Goal: Entertainment & Leisure: Browse casually

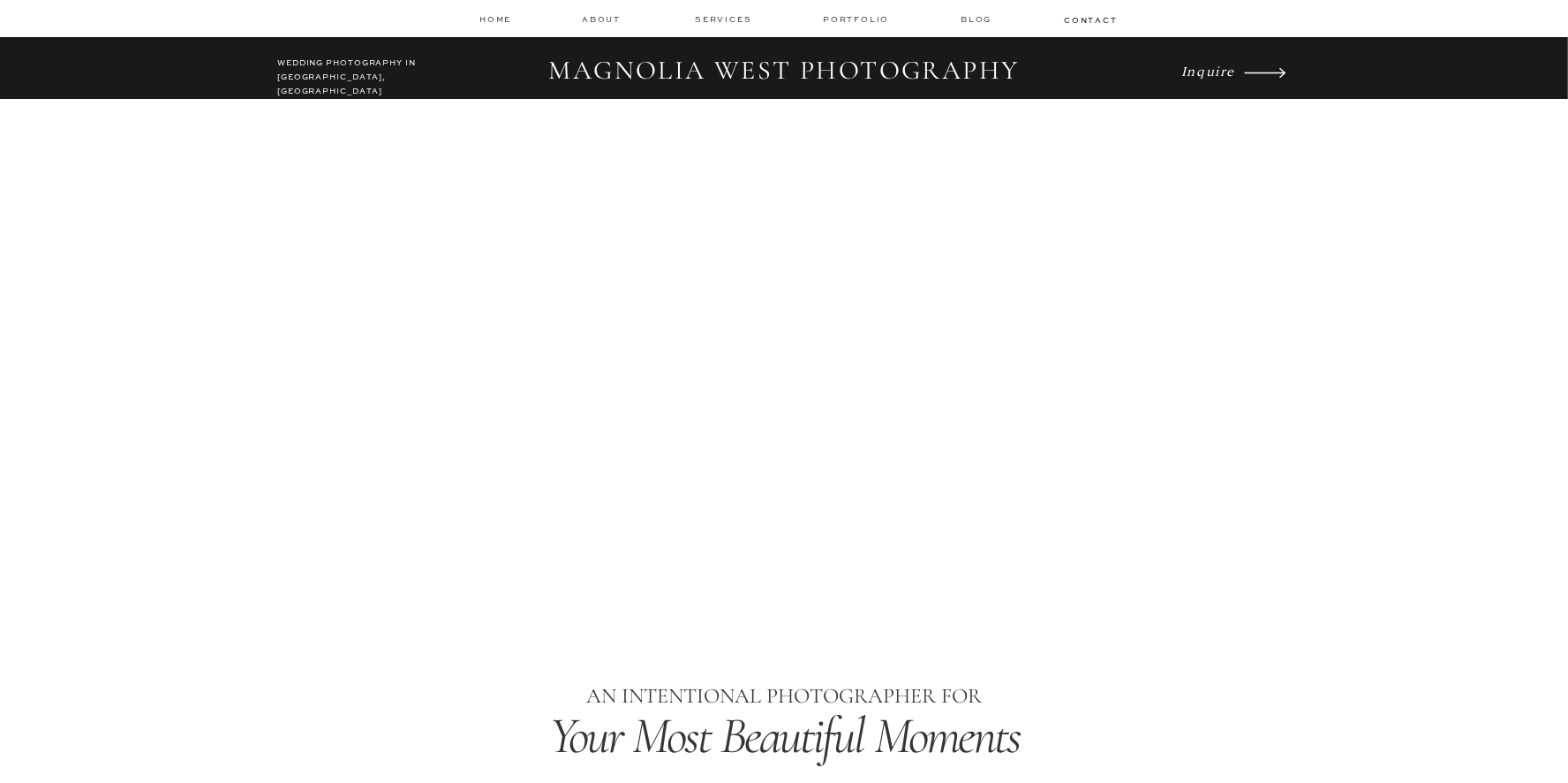
click at [866, 16] on nav "Portfolio" at bounding box center [857, 19] width 70 height 12
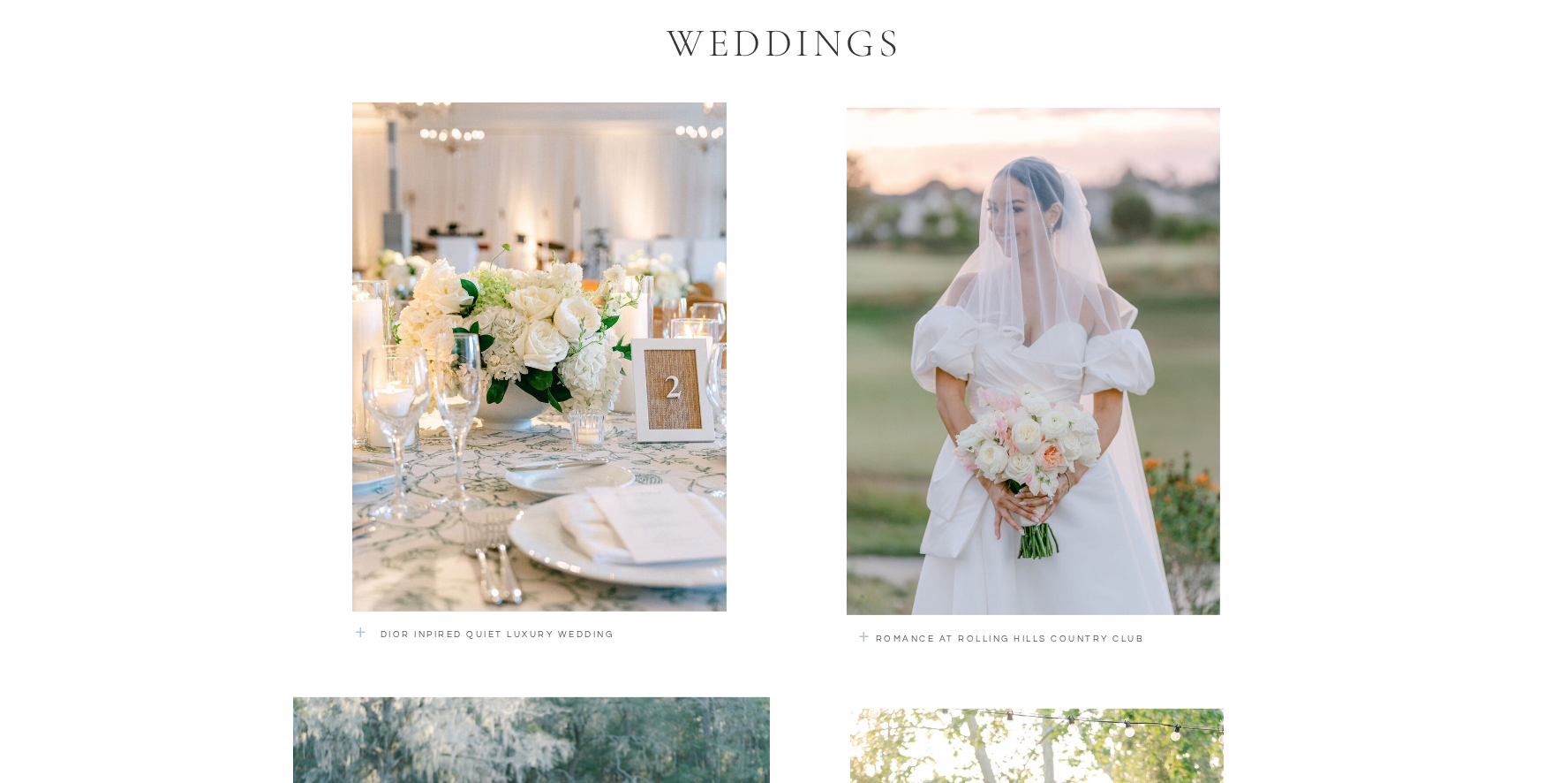
scroll to position [1108, 0]
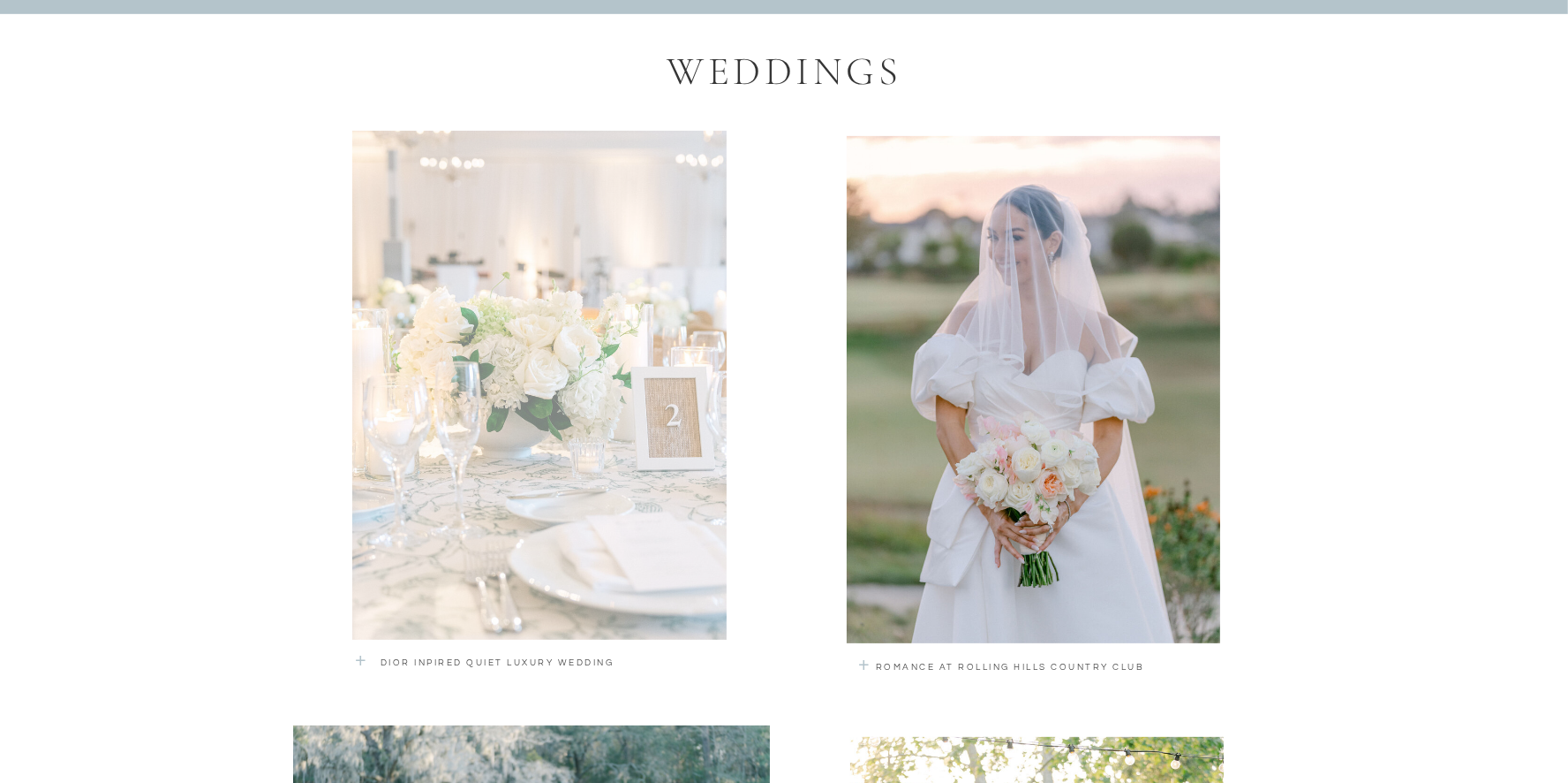
click at [658, 439] on div at bounding box center [539, 385] width 374 height 509
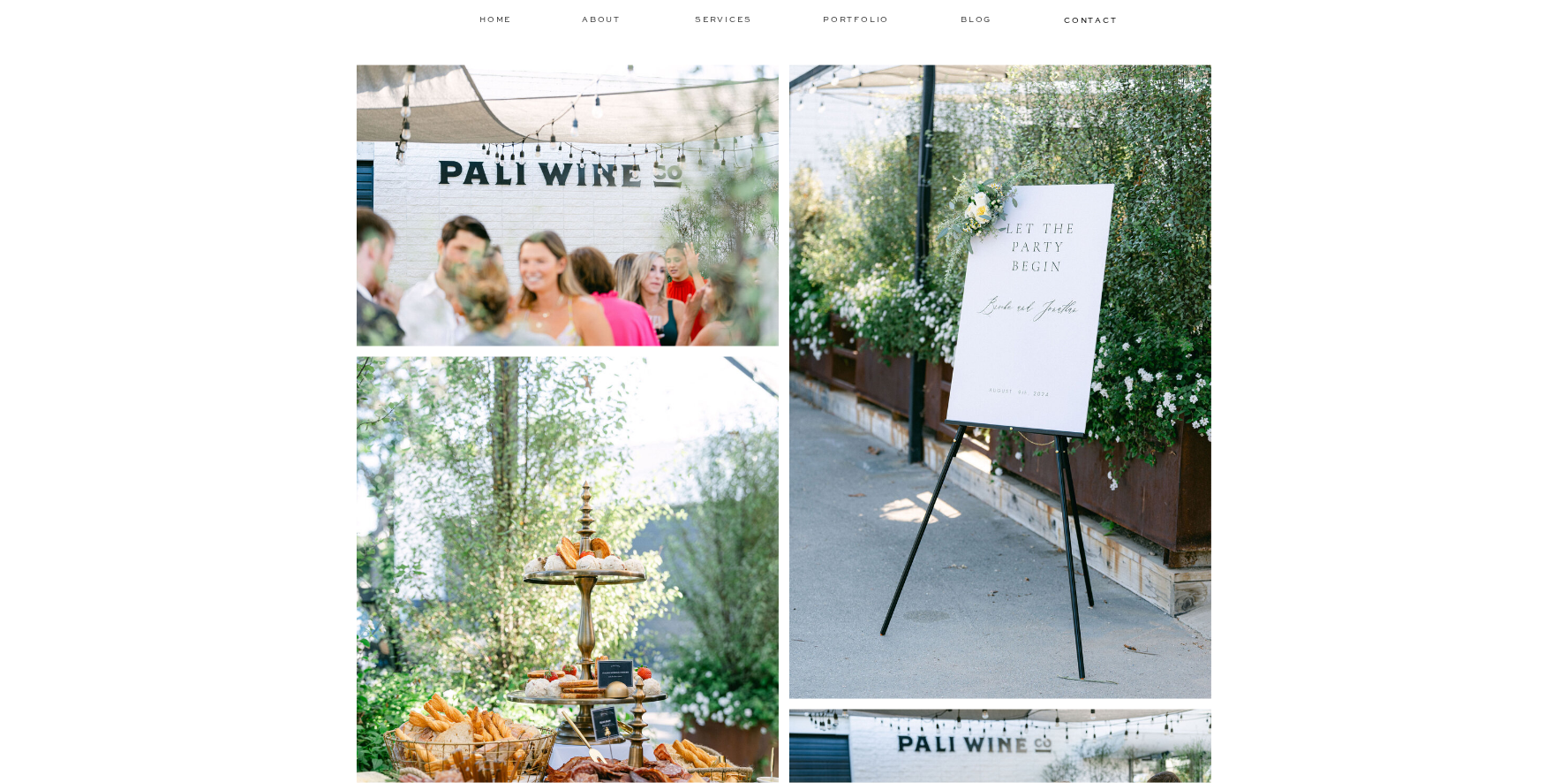
scroll to position [1079, 0]
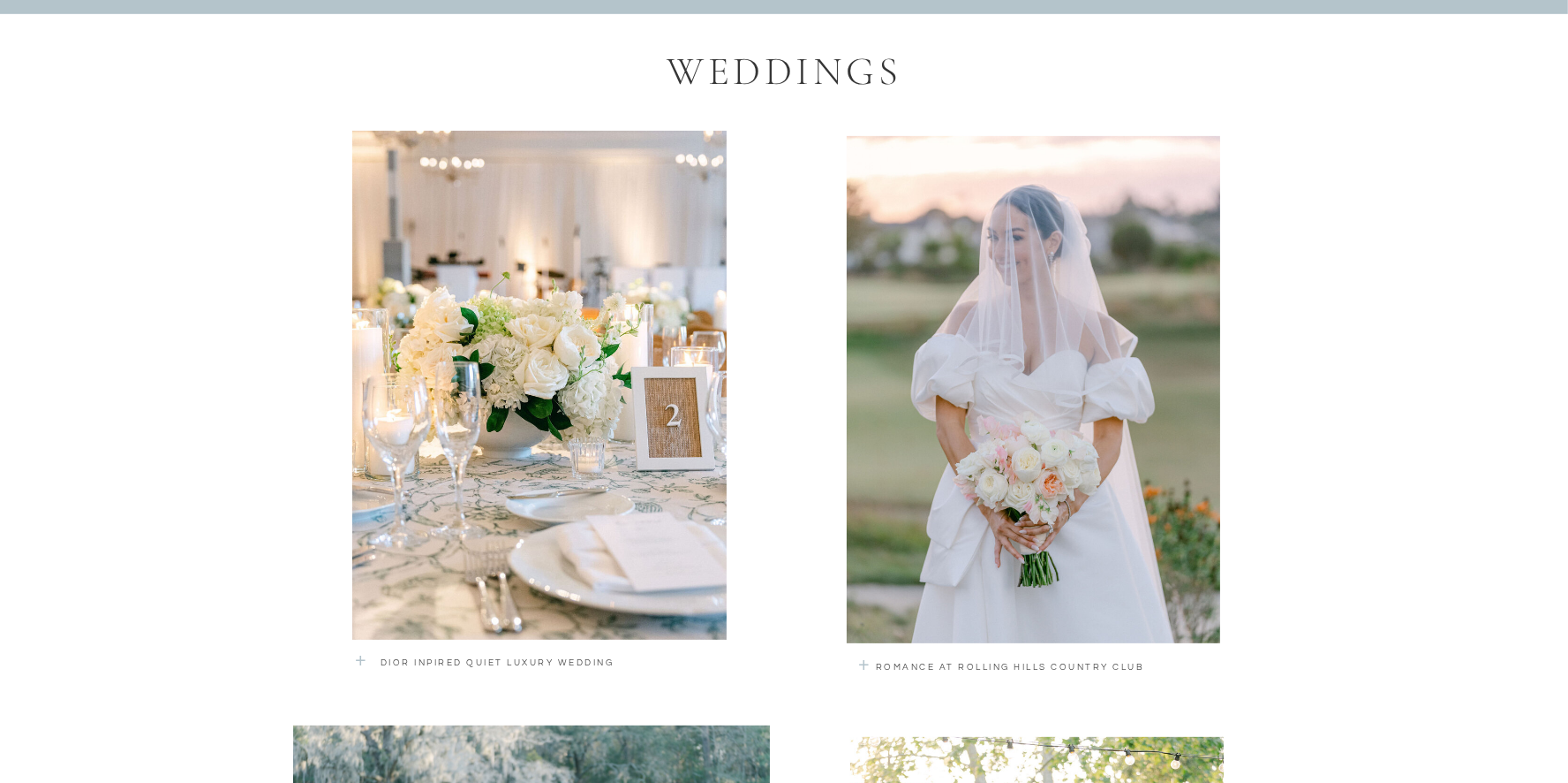
scroll to position [1108, 0]
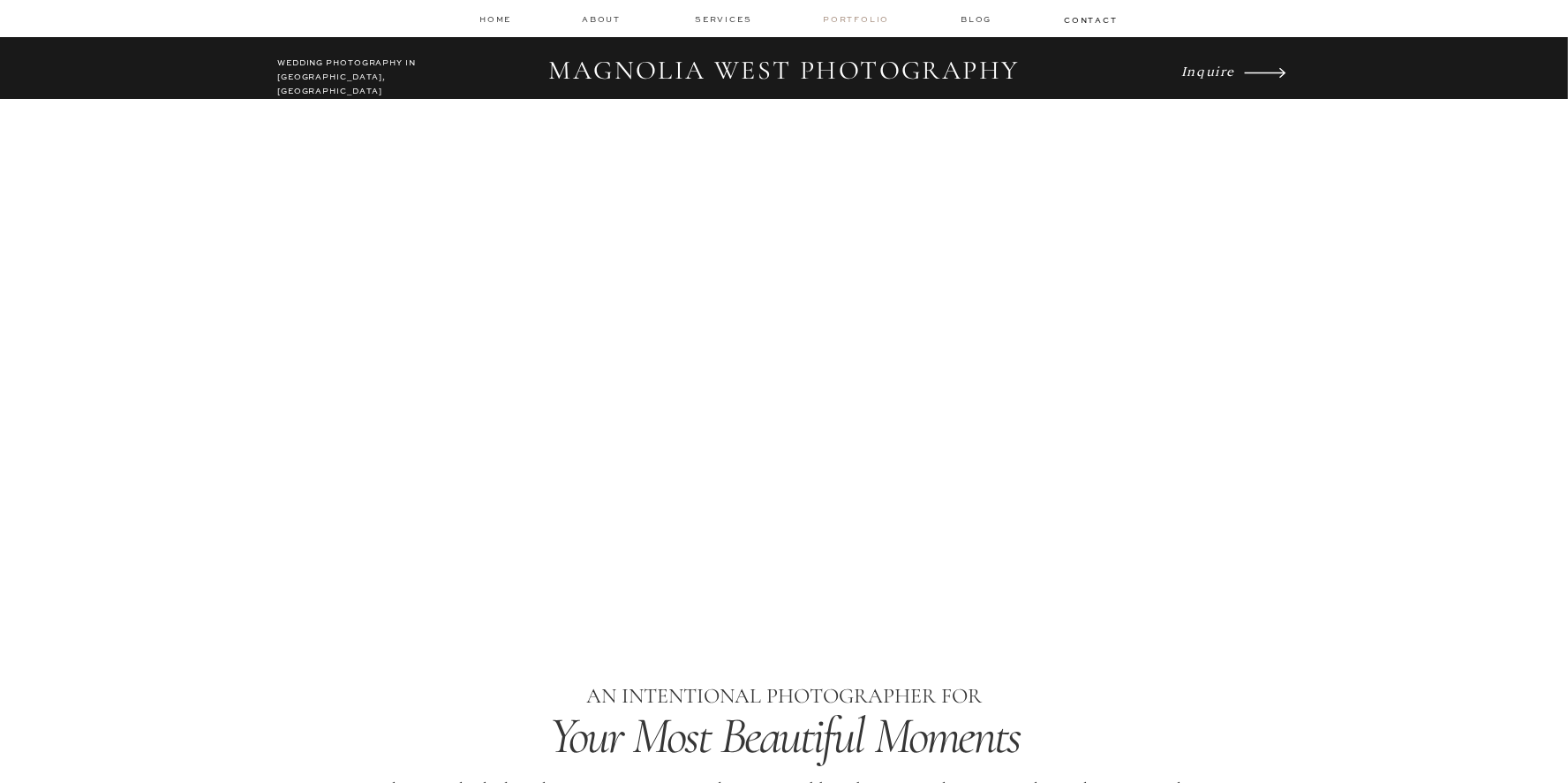
click at [859, 21] on nav "Portfolio" at bounding box center [857, 19] width 70 height 12
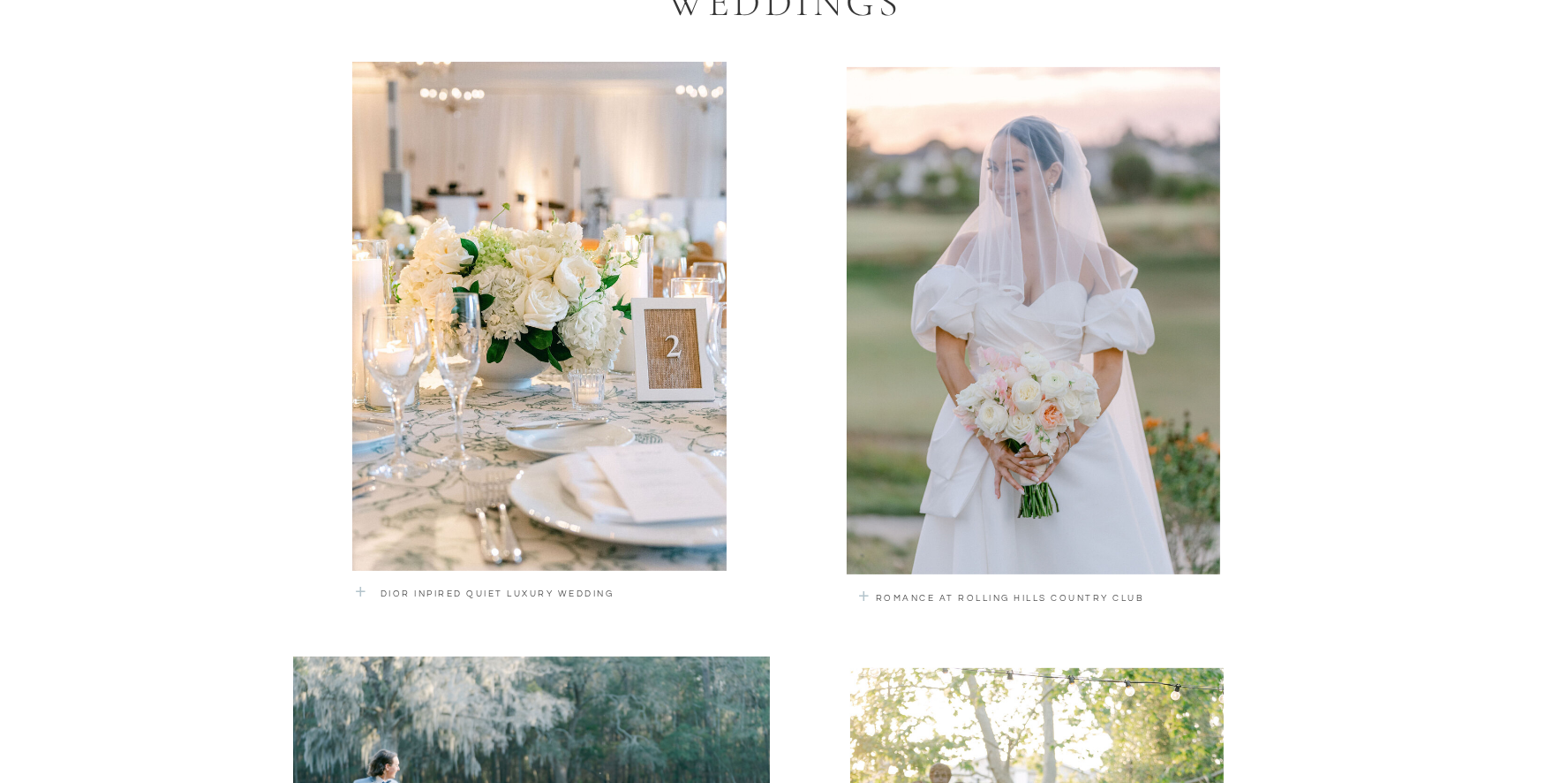
scroll to position [1185, 0]
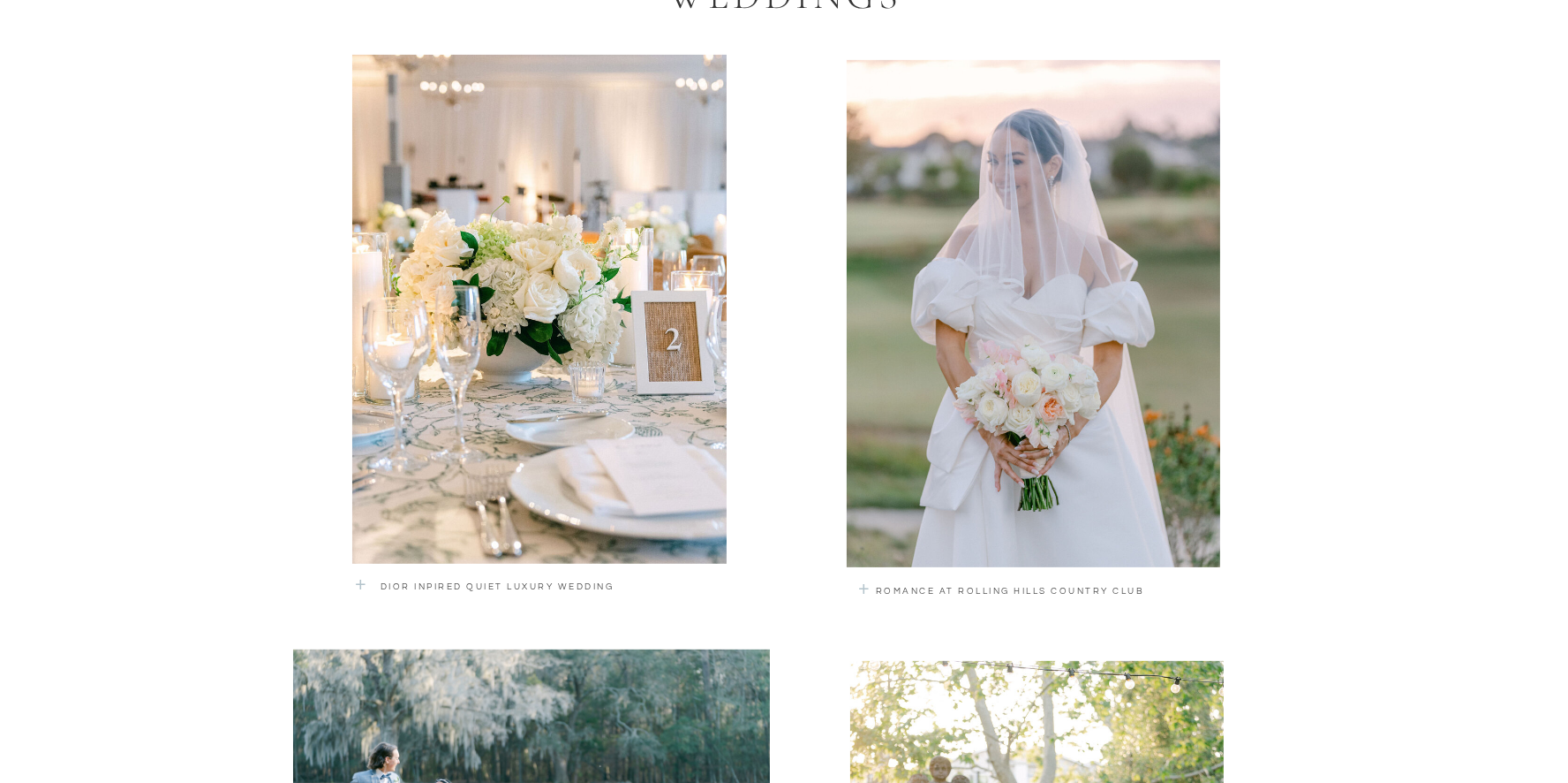
click at [1022, 421] on div at bounding box center [1033, 313] width 373 height 507
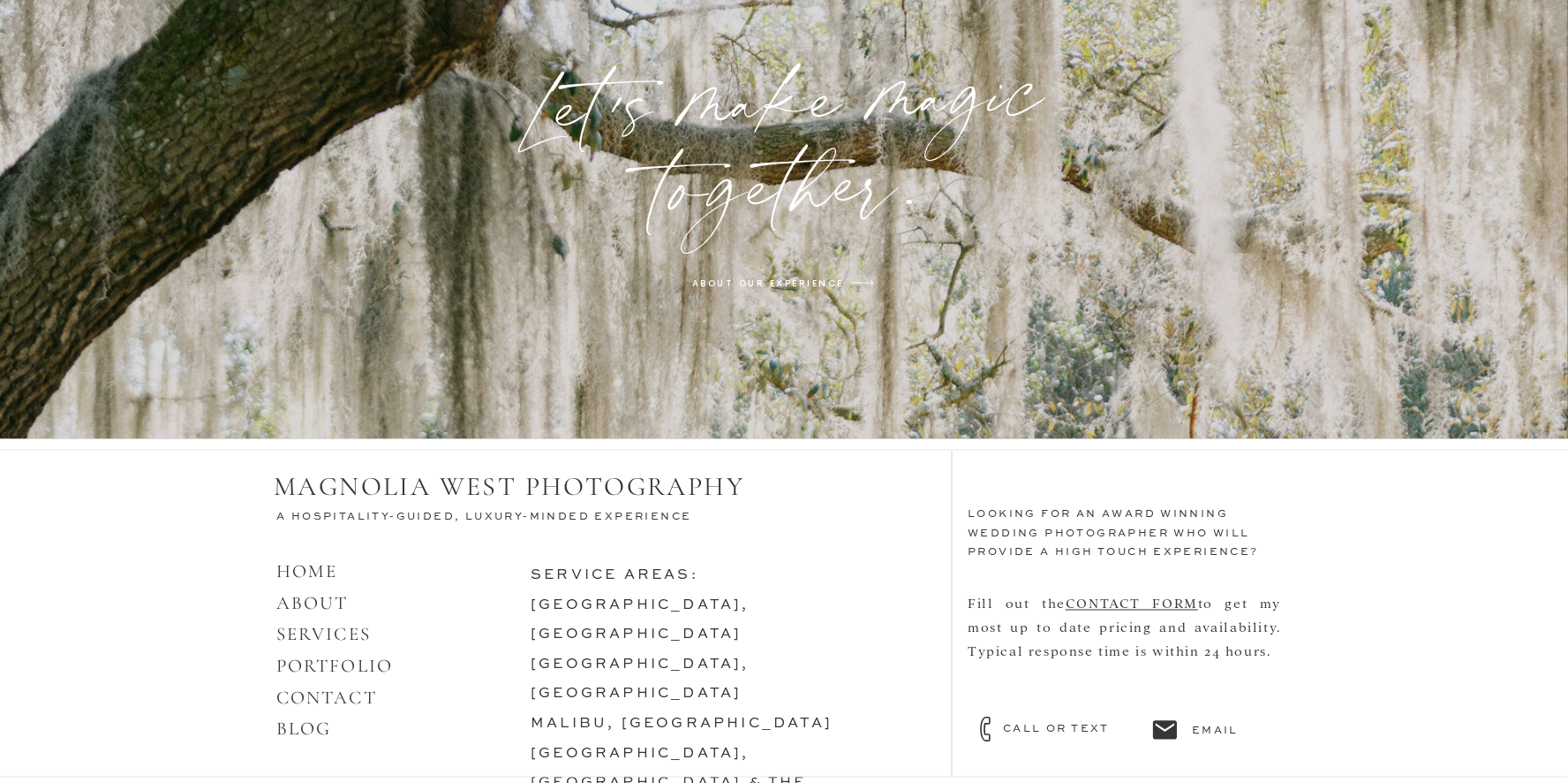
scroll to position [5606, 0]
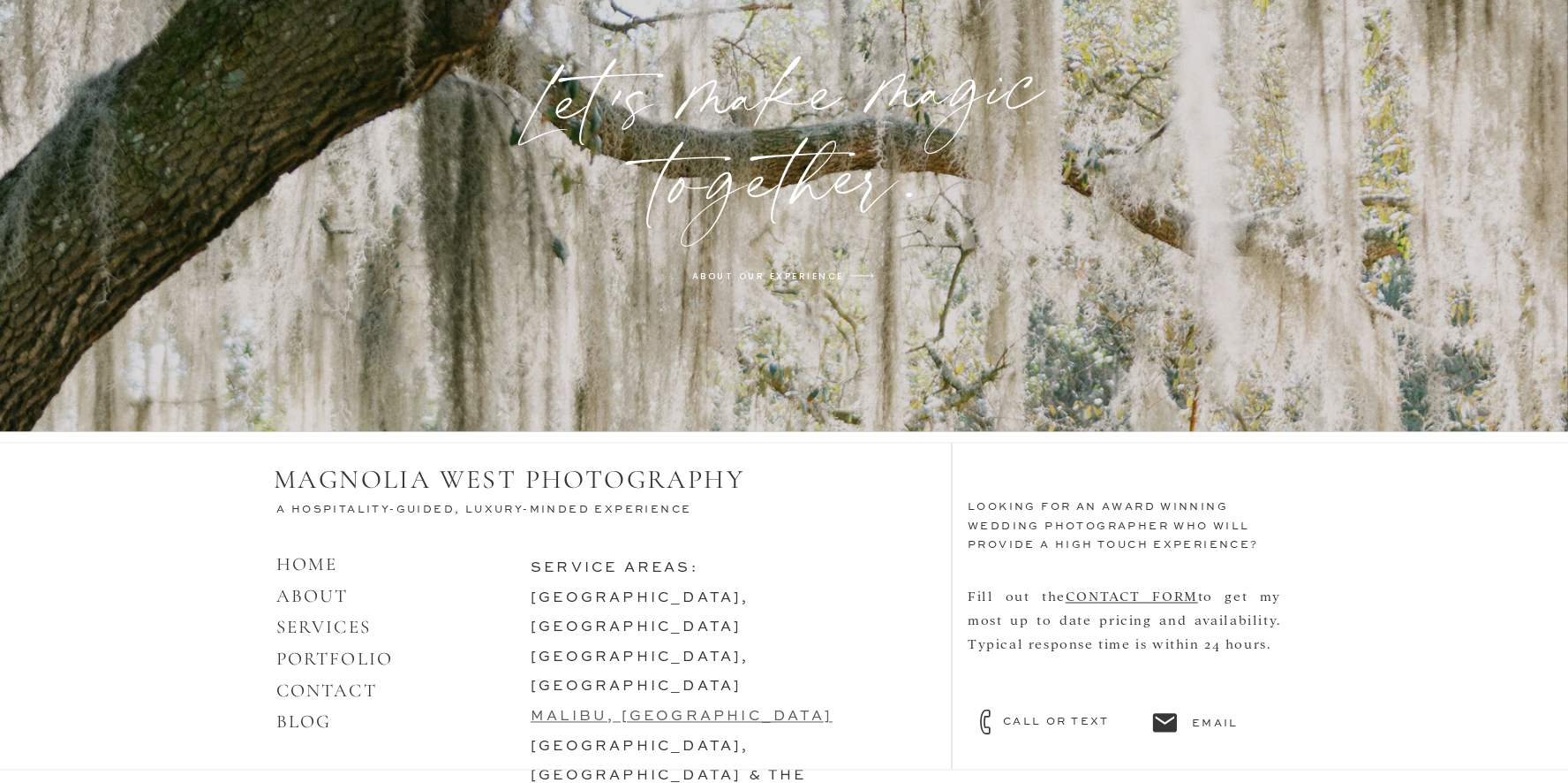
click at [624, 710] on link "malibu, [GEOGRAPHIC_DATA]" at bounding box center [681, 717] width 302 height 14
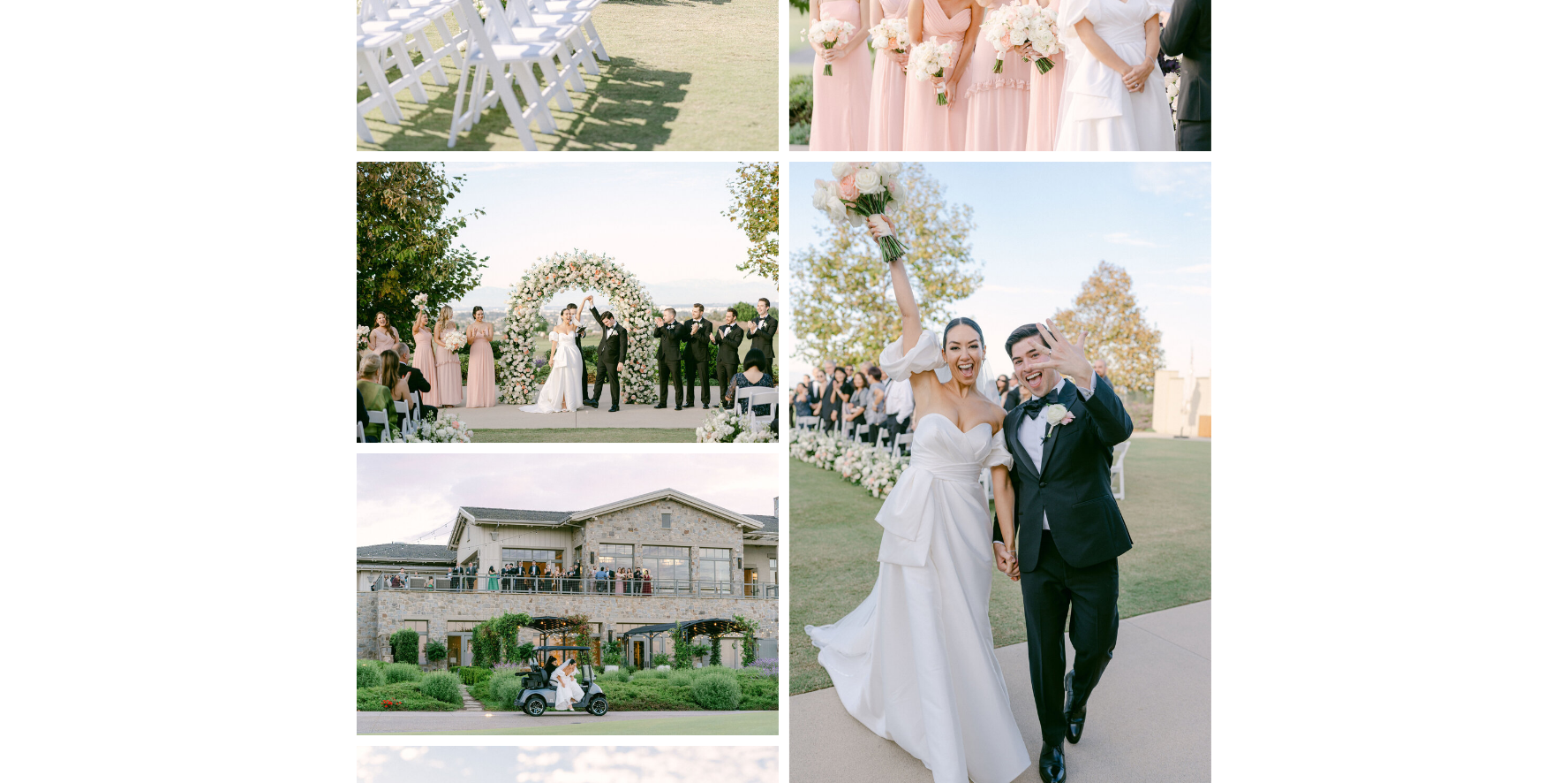
scroll to position [4714, 0]
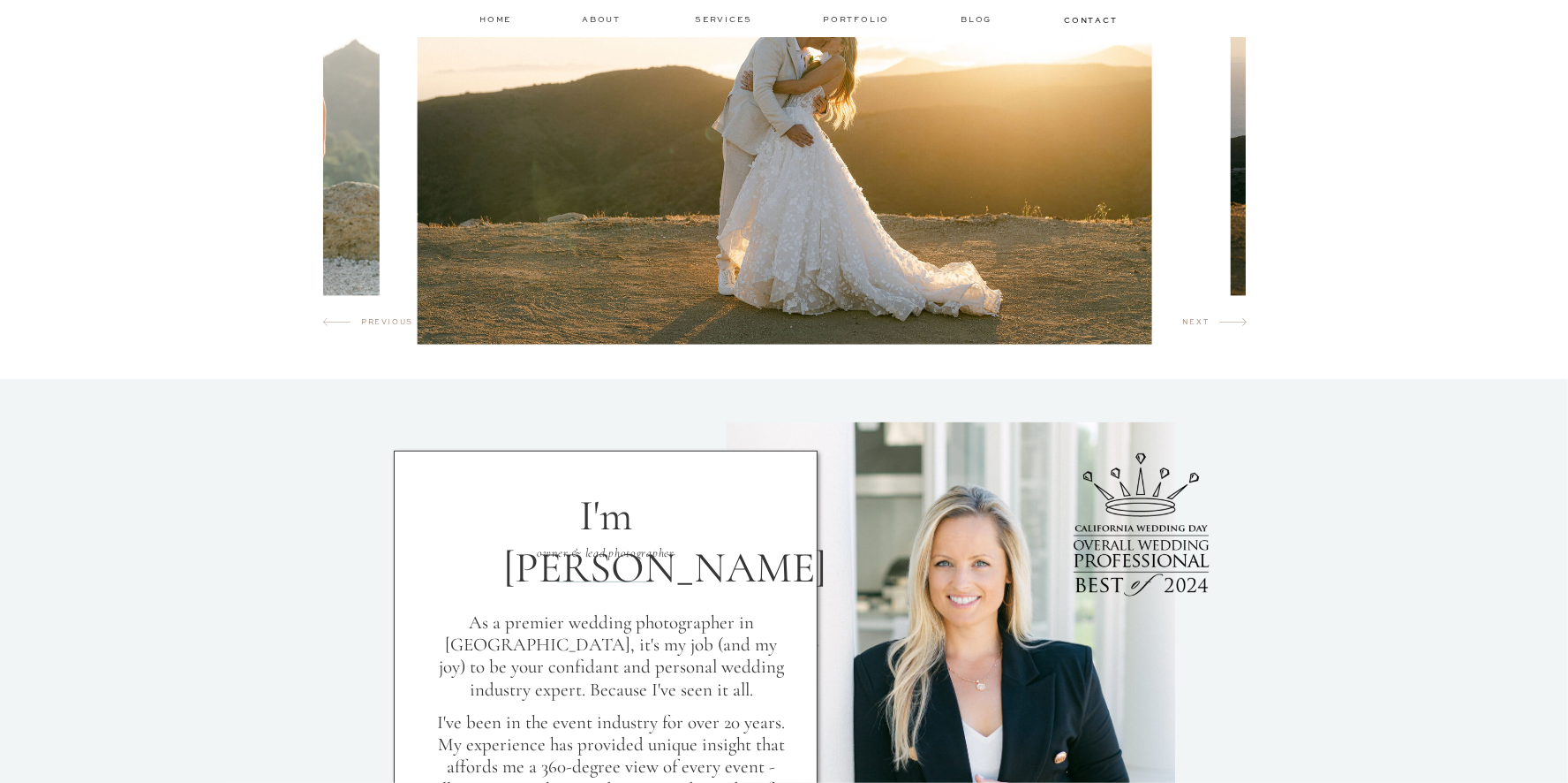
scroll to position [1212, 0]
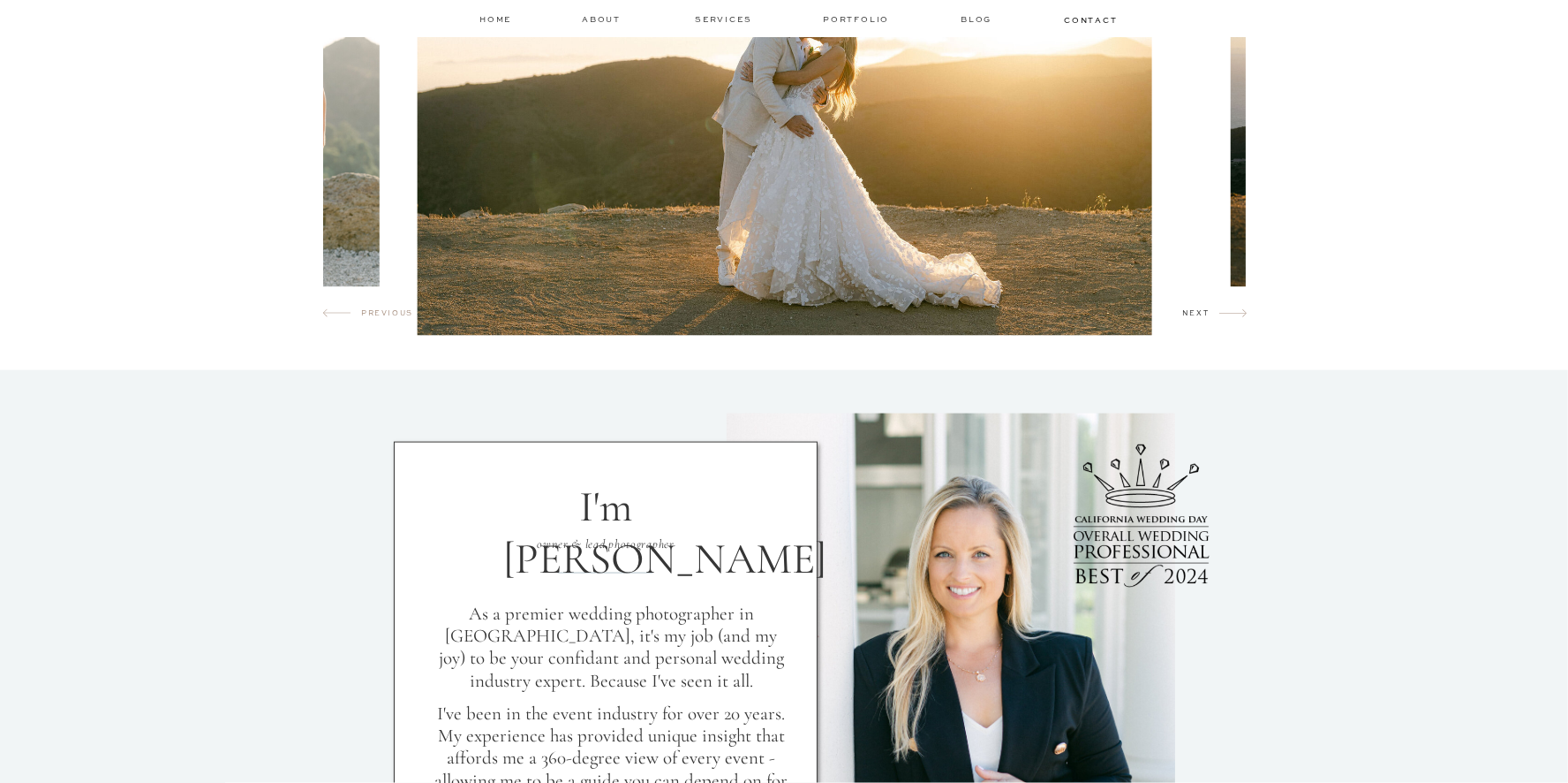
click at [1199, 320] on h2 "next" at bounding box center [1201, 316] width 37 height 17
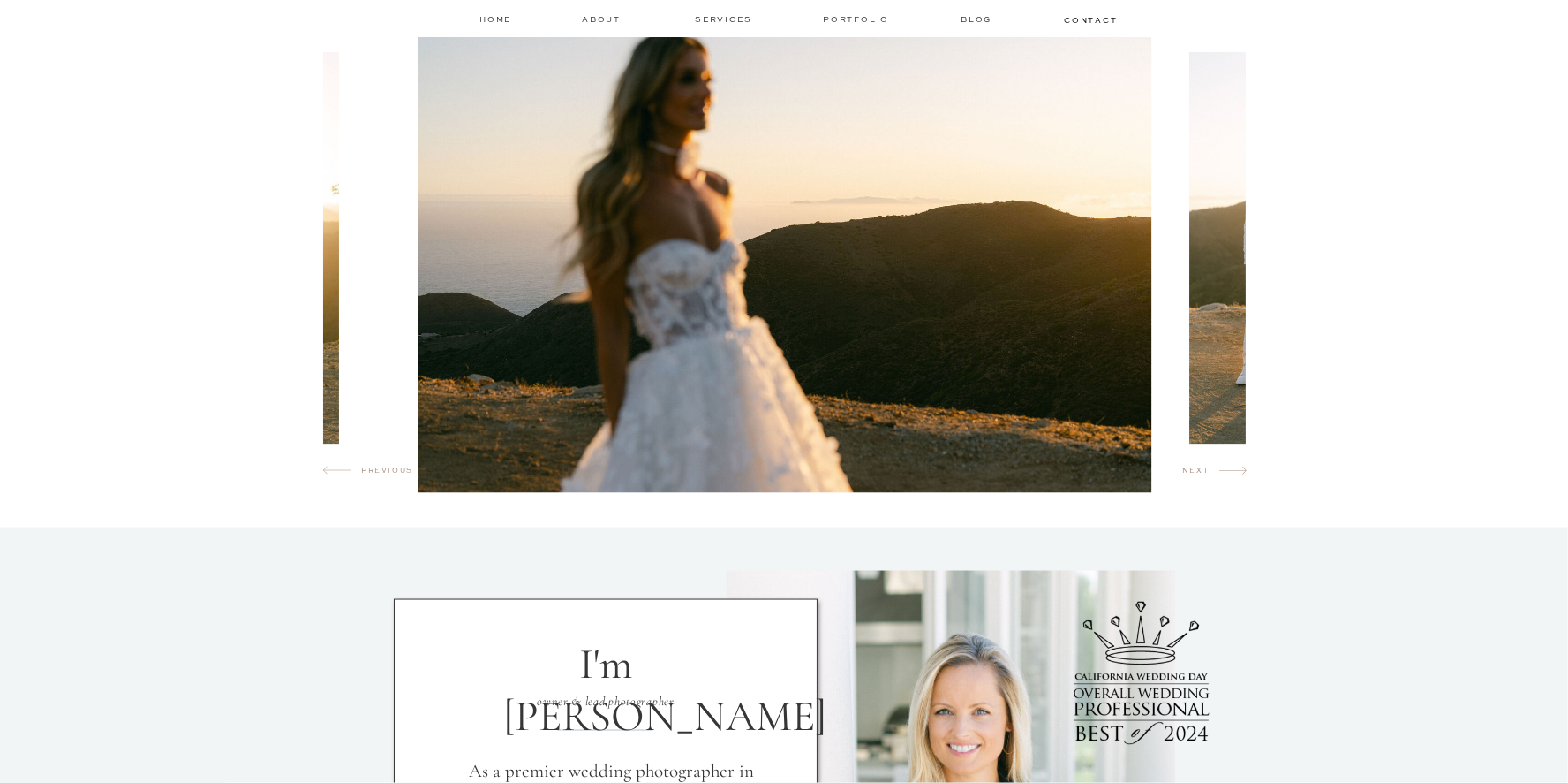
scroll to position [962, 0]
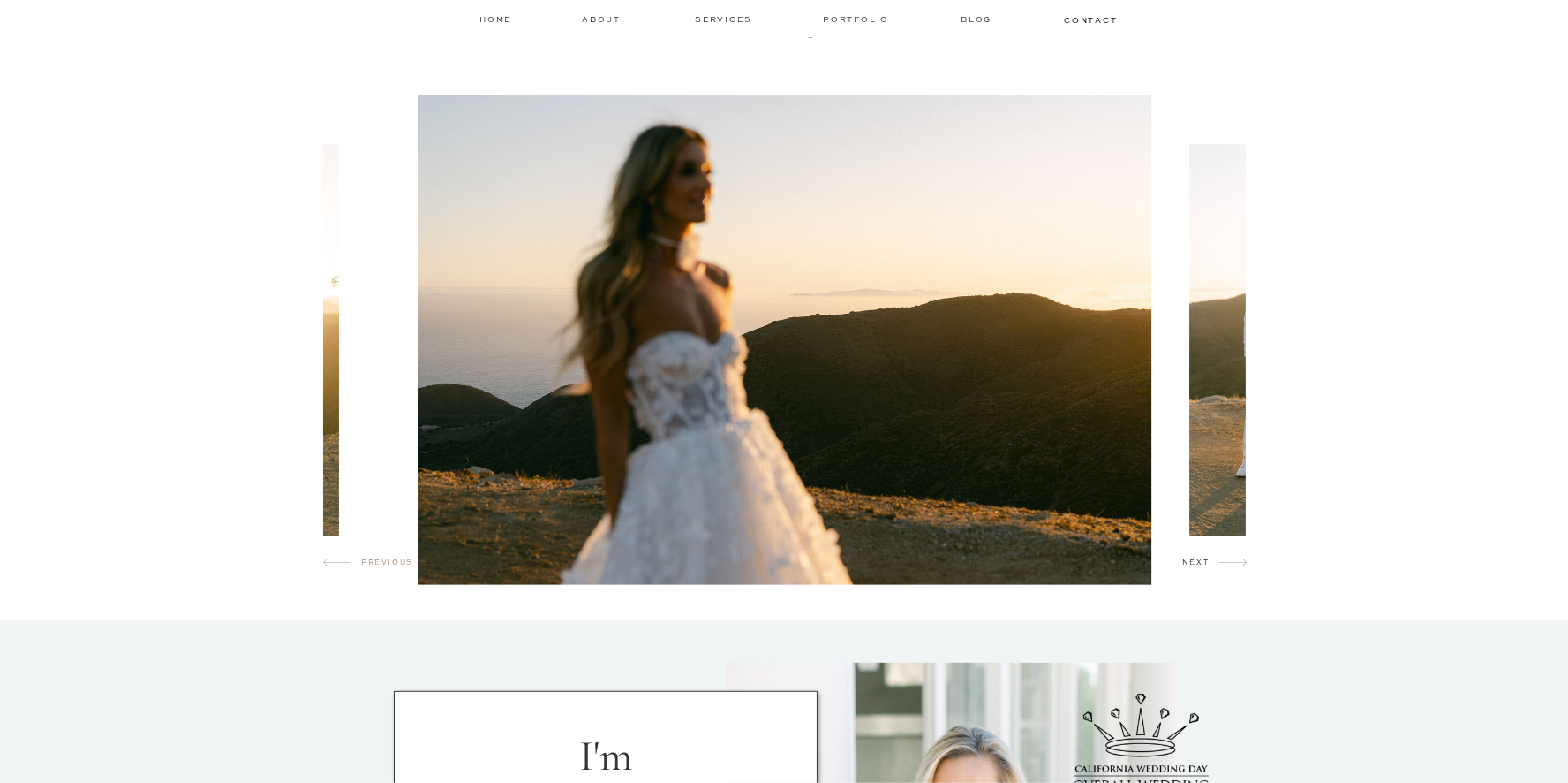
click at [1182, 572] on h2 "next" at bounding box center [1201, 565] width 37 height 17
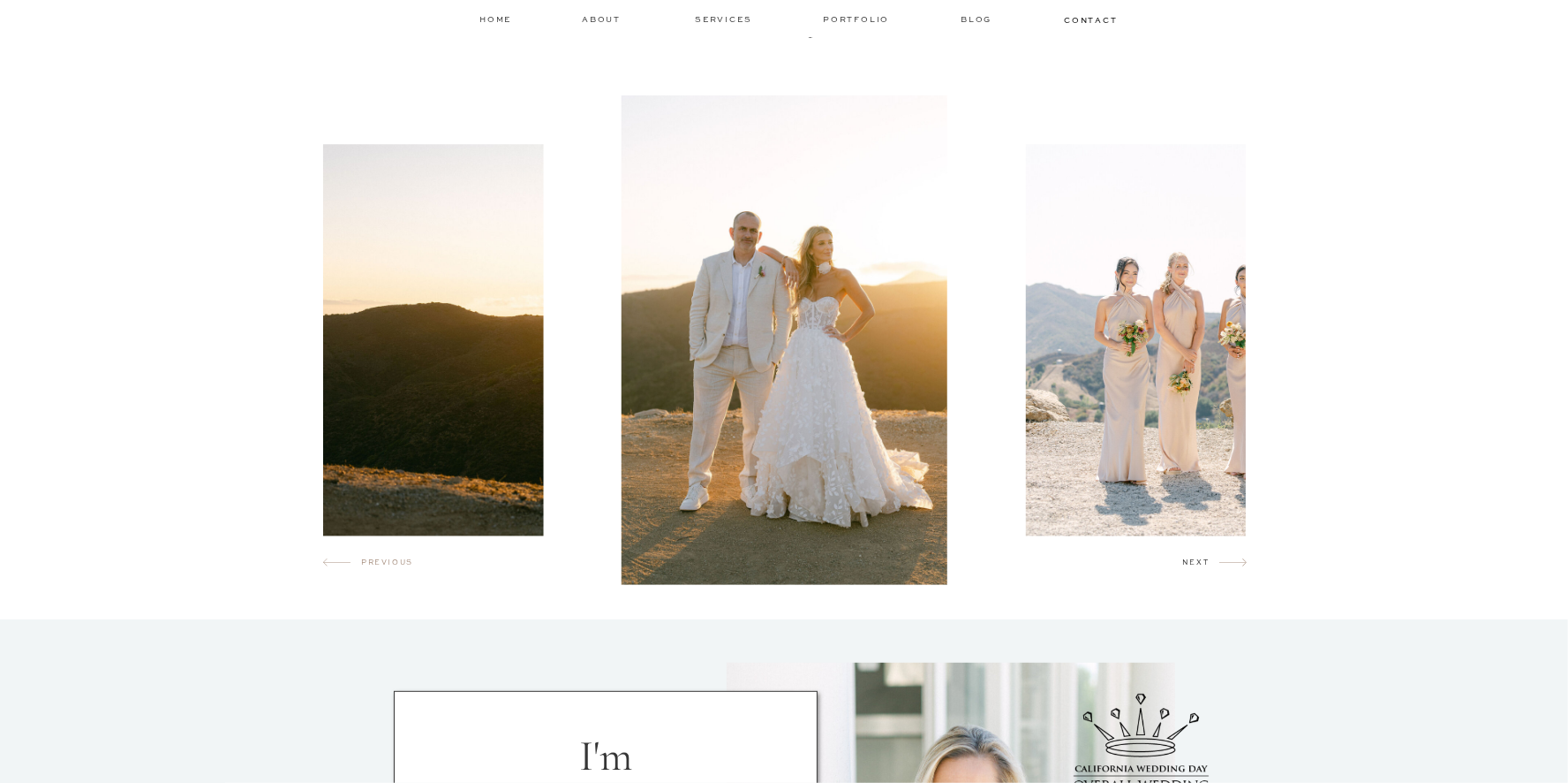
click at [1182, 572] on h2 "next" at bounding box center [1201, 565] width 37 height 17
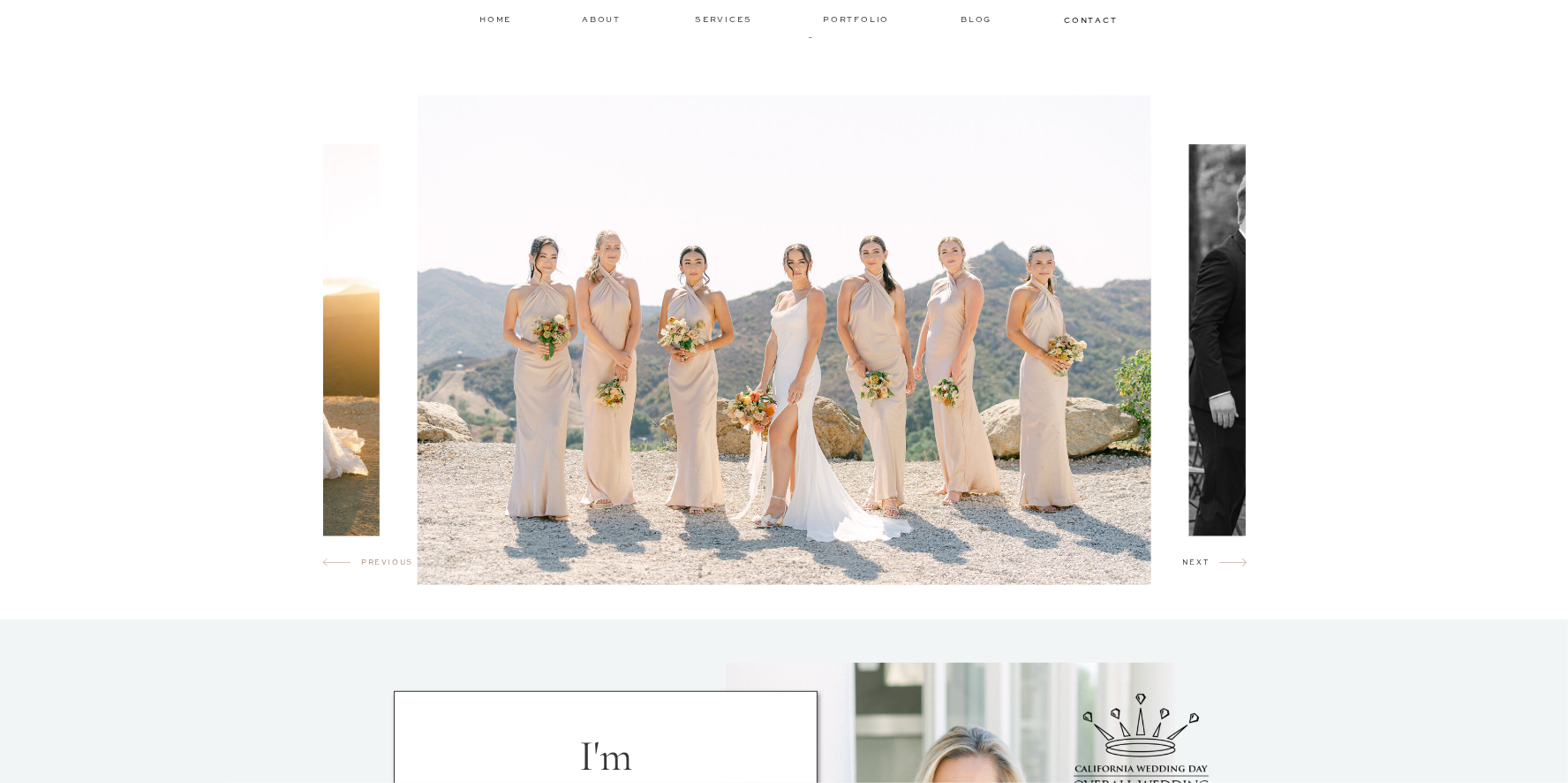
click at [1182, 572] on h2 "next" at bounding box center [1201, 565] width 37 height 17
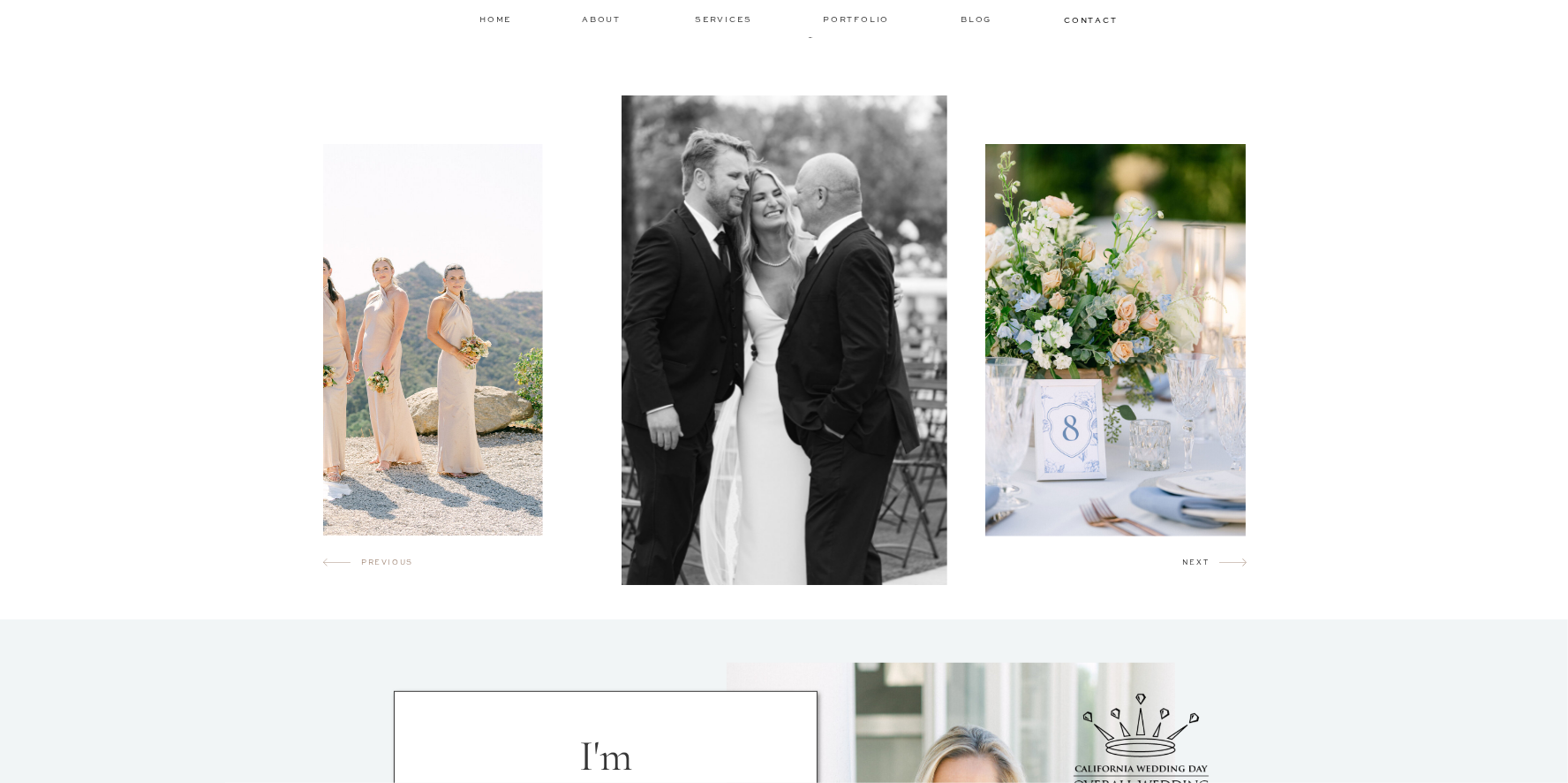
click at [1182, 572] on h2 "next" at bounding box center [1201, 565] width 37 height 17
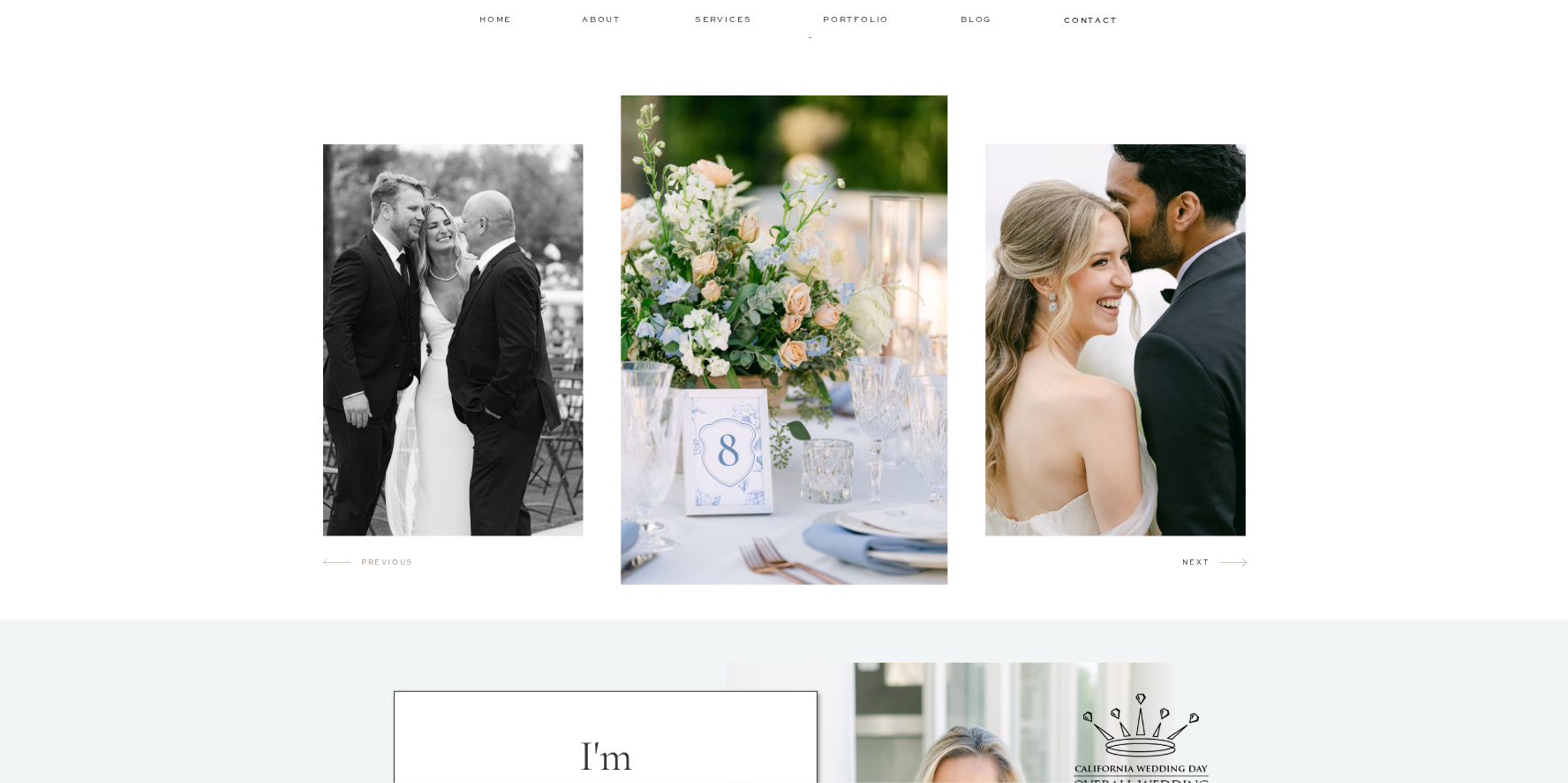
click at [1191, 567] on h2 "next" at bounding box center [1201, 565] width 37 height 17
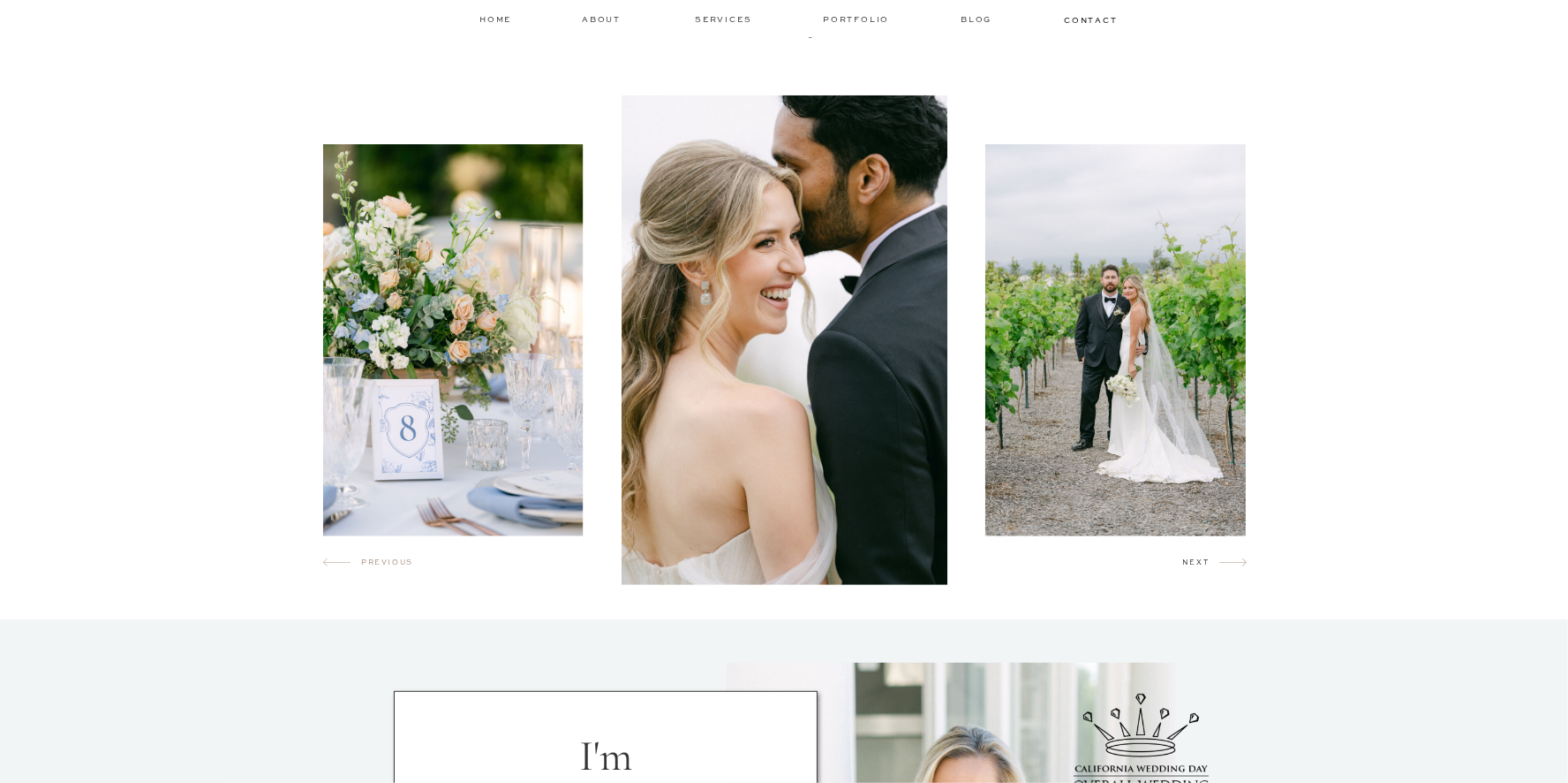
click at [1191, 567] on h2 "next" at bounding box center [1201, 565] width 37 height 17
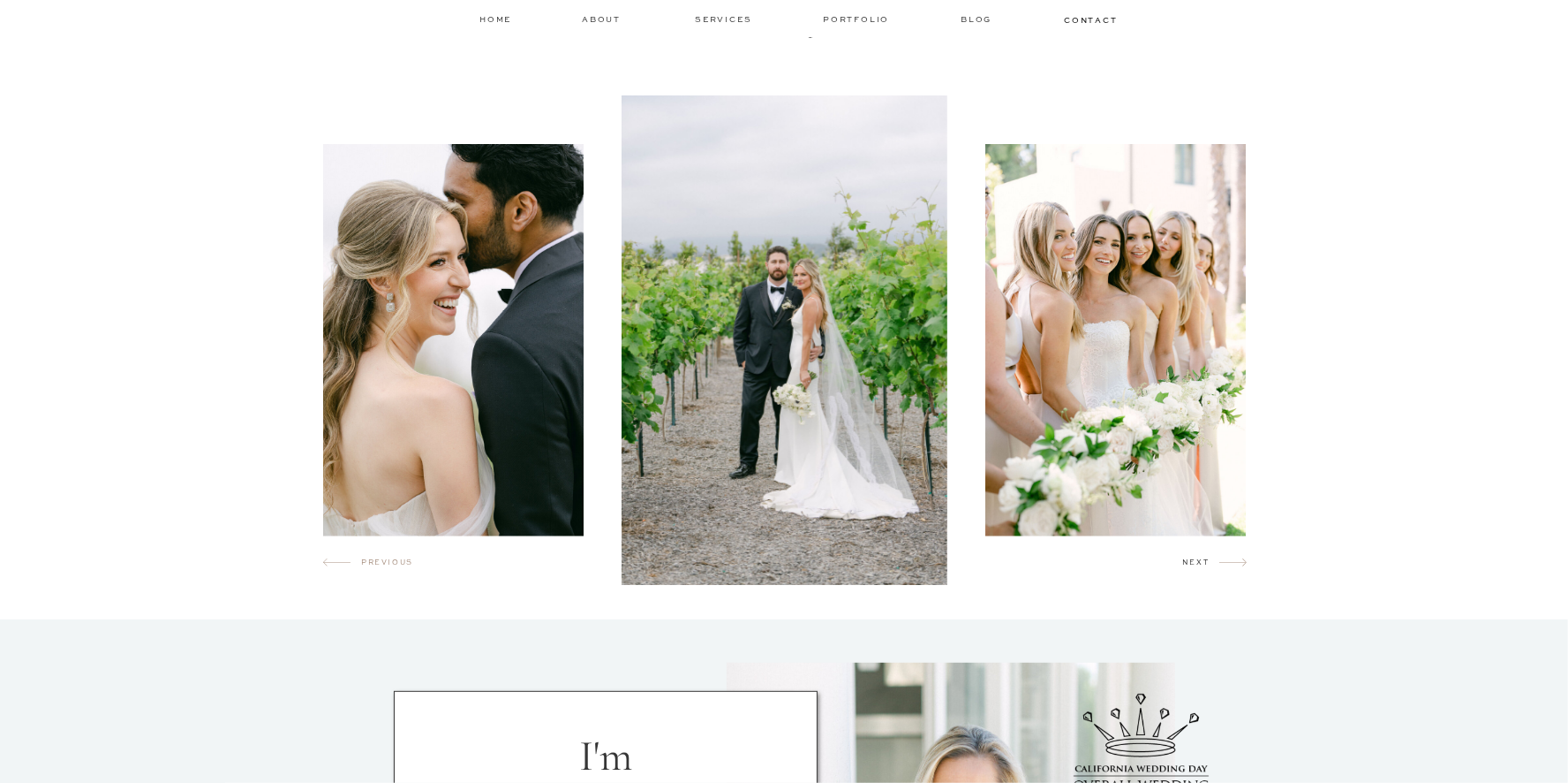
click at [1191, 567] on h2 "next" at bounding box center [1201, 565] width 37 height 17
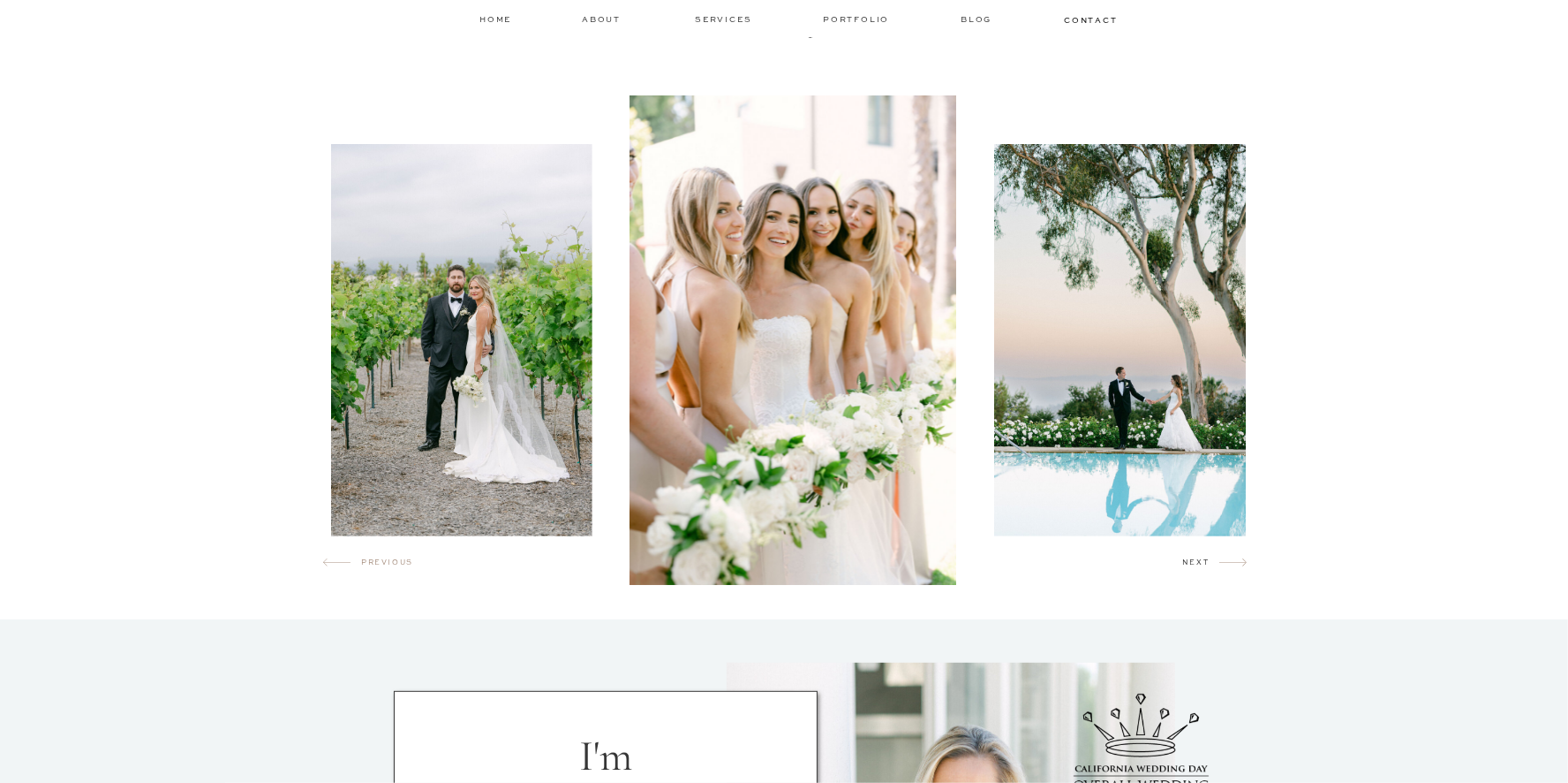
click at [1191, 567] on h2 "next" at bounding box center [1201, 565] width 37 height 17
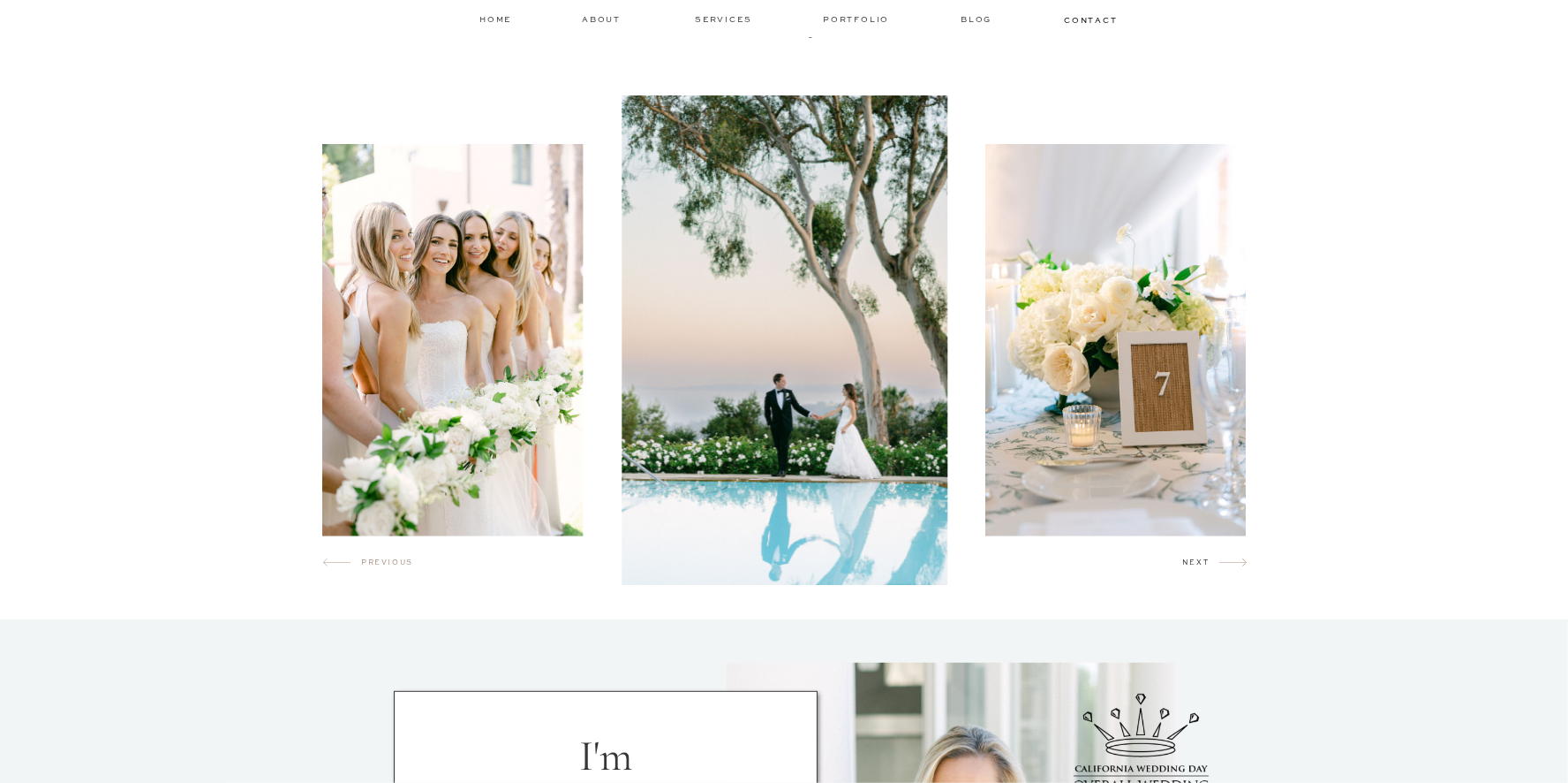
click at [1191, 567] on h2 "next" at bounding box center [1201, 565] width 37 height 17
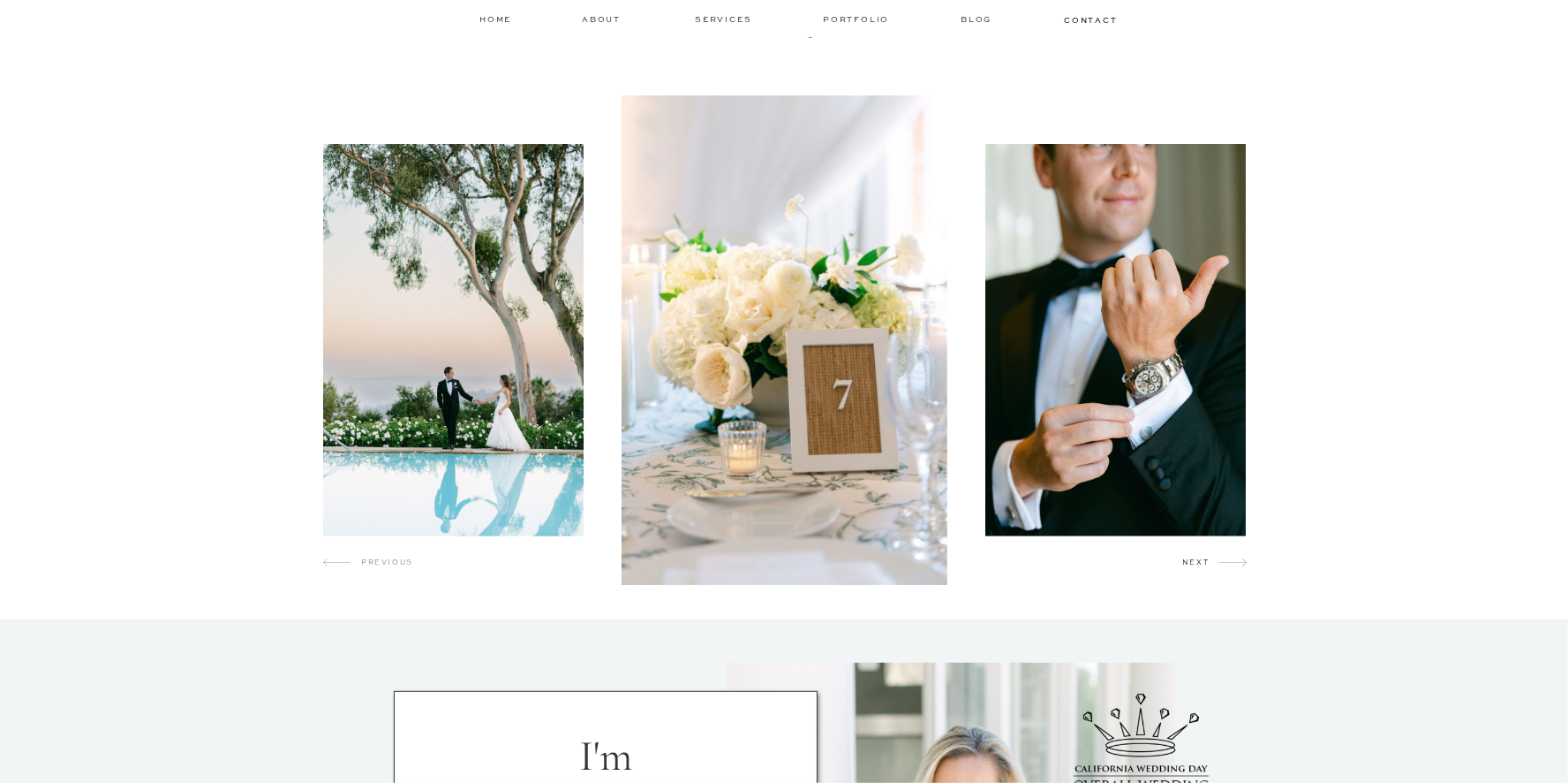
click at [1191, 567] on h2 "next" at bounding box center [1201, 565] width 37 height 17
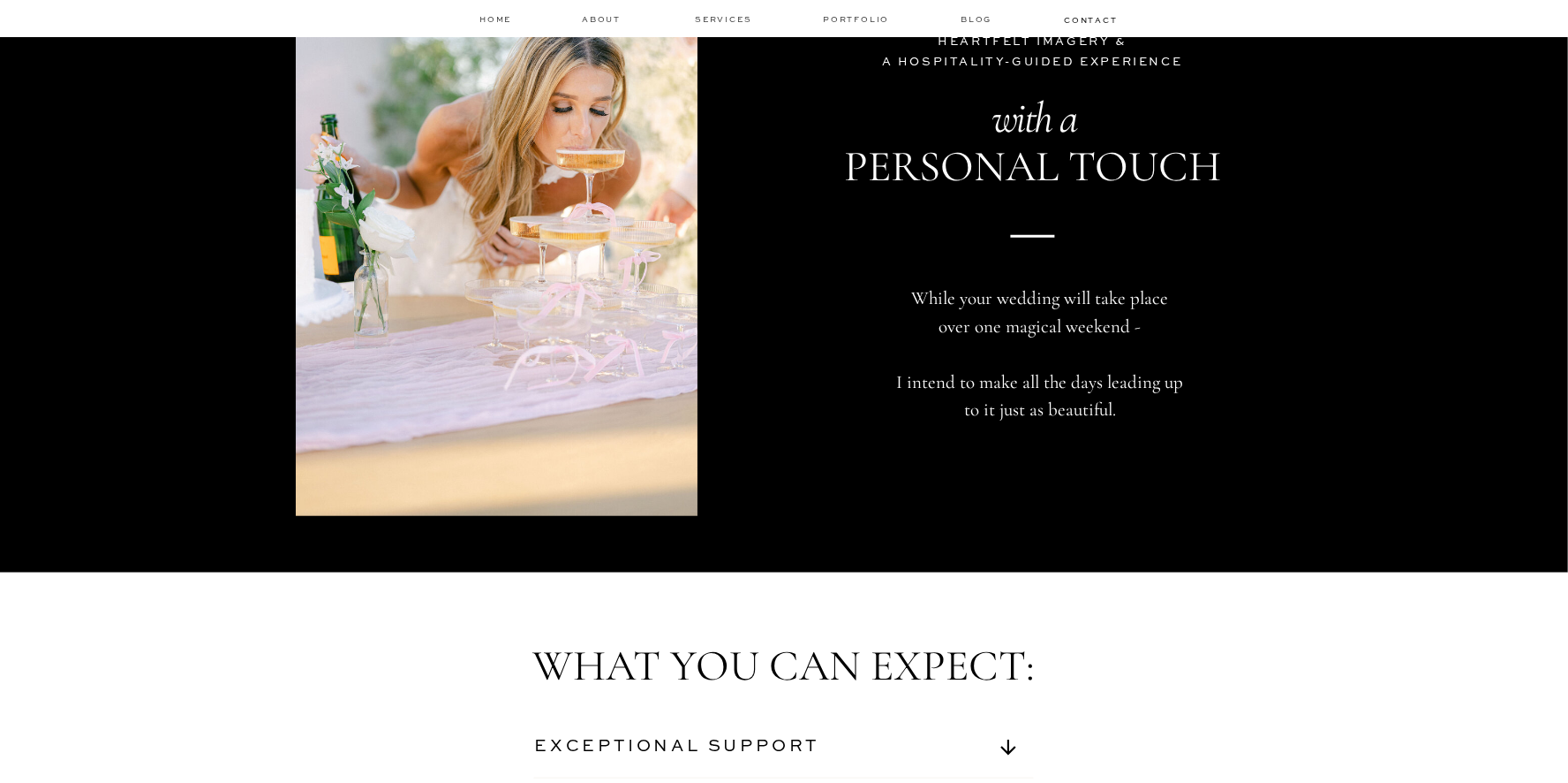
scroll to position [6222, 0]
